Goal: Navigation & Orientation: Find specific page/section

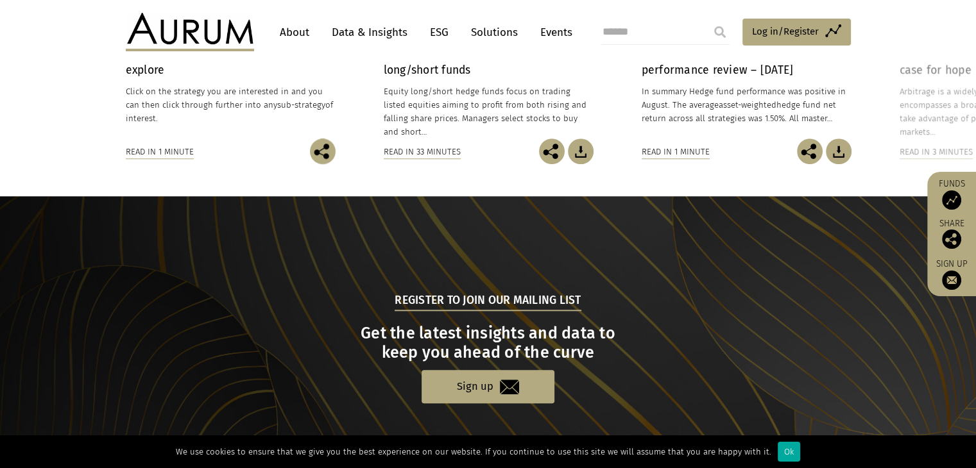
scroll to position [1313, 0]
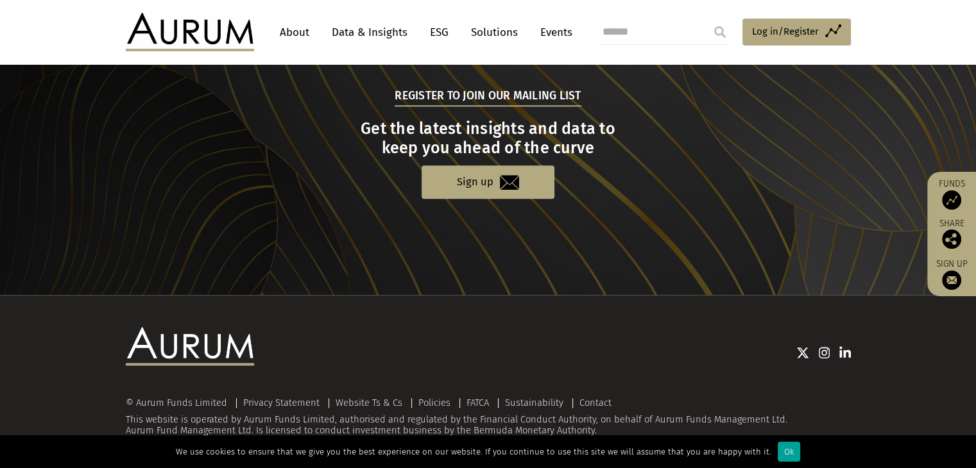
click at [780, 454] on div "Ok" at bounding box center [788, 452] width 22 height 20
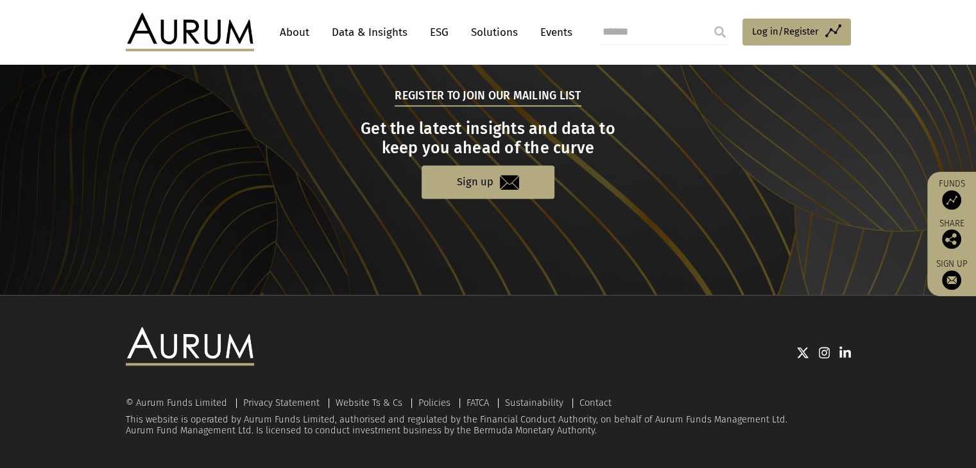
click at [300, 37] on link "About" at bounding box center [294, 33] width 42 height 24
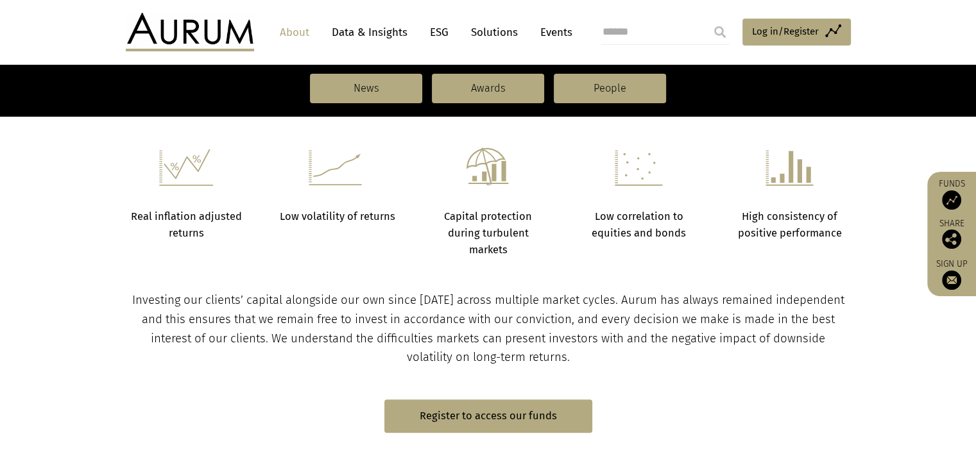
scroll to position [518, 0]
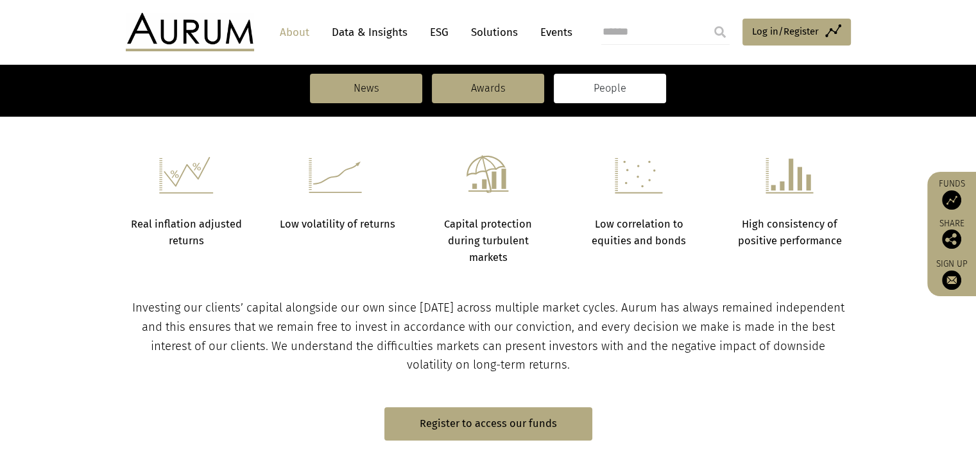
click at [636, 79] on link "People" at bounding box center [610, 89] width 112 height 30
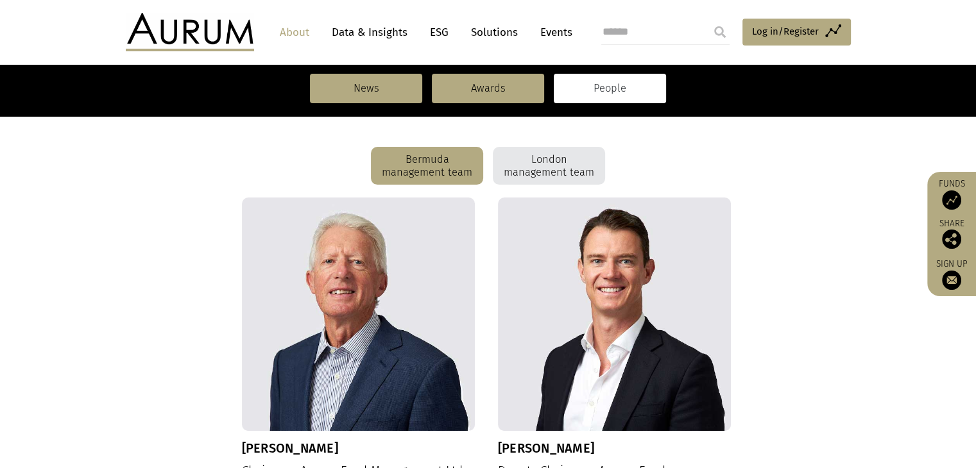
scroll to position [335, 0]
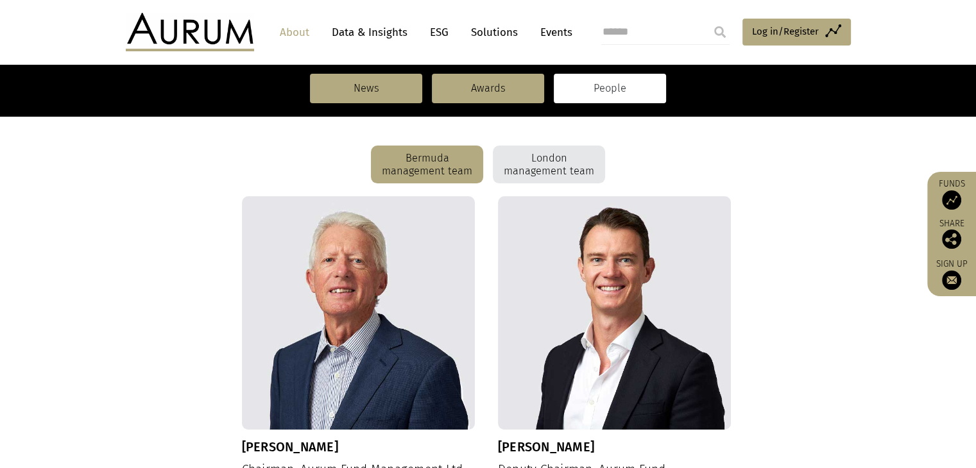
click at [529, 151] on div "London management team" at bounding box center [549, 165] width 112 height 38
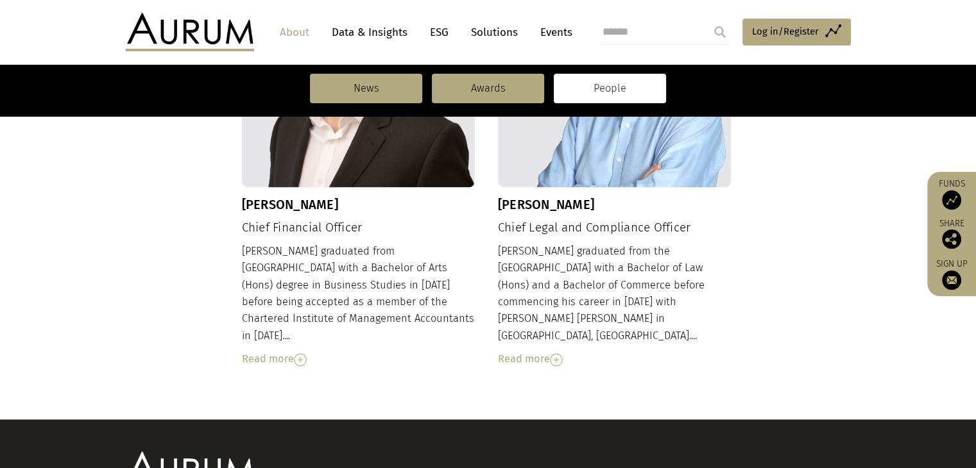
scroll to position [1519, 0]
